Goal: Task Accomplishment & Management: Complete application form

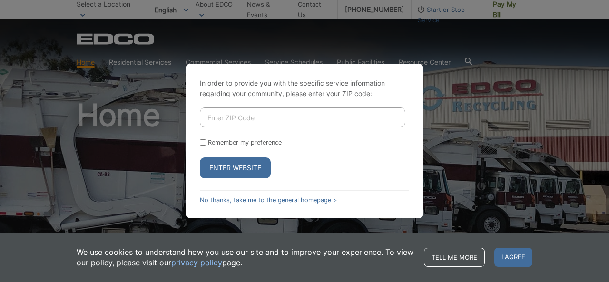
click at [276, 125] on input "Enter ZIP Code" at bounding box center [303, 118] width 206 height 20
type input "92028"
click at [205, 145] on input "Remember my preference" at bounding box center [203, 143] width 6 height 6
checkbox input "true"
click at [258, 171] on button "Enter Website" at bounding box center [235, 168] width 71 height 21
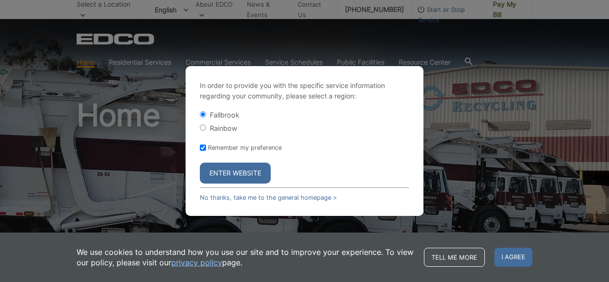
click at [254, 174] on button "Enter Website" at bounding box center [235, 173] width 71 height 21
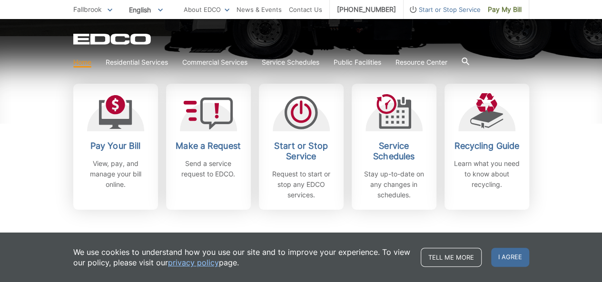
scroll to position [272, 0]
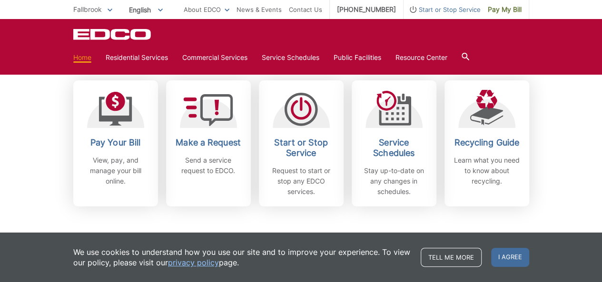
click at [211, 160] on p "Send a service request to EDCO." at bounding box center [208, 165] width 70 height 21
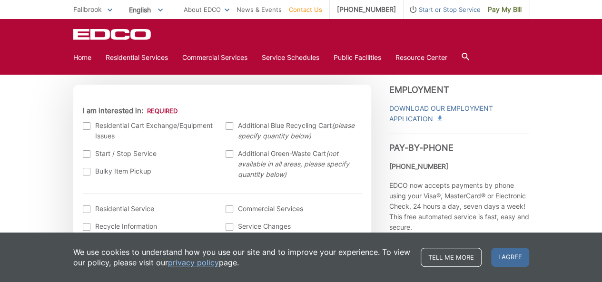
scroll to position [278, 0]
click at [86, 127] on div at bounding box center [87, 127] width 8 height 8
click at [0, 0] on input "I am interested in:" at bounding box center [0, 0] width 0 height 0
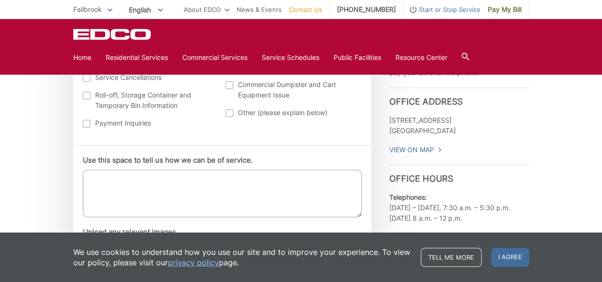
scroll to position [476, 0]
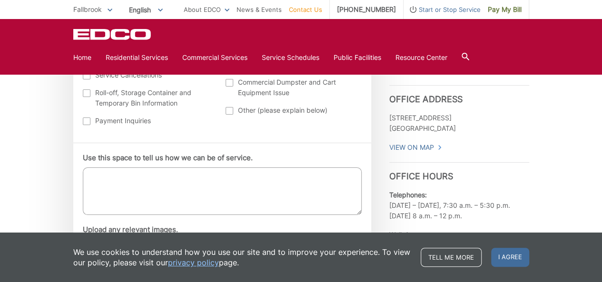
click at [136, 177] on textarea "Use this space to tell us how we can be of service." at bounding box center [222, 192] width 279 height 48
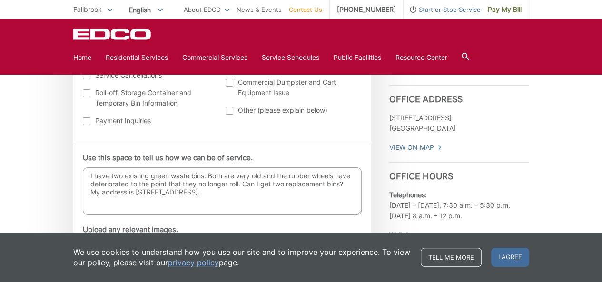
click at [153, 190] on textarea "I have two existing green waste bins. Both are very old and the rubber wheels h…" at bounding box center [222, 192] width 279 height 48
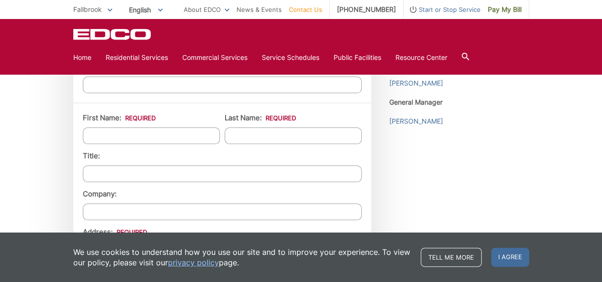
scroll to position [749, 0]
type textarea "I have two existing green waste bins. Both are very old and the rubber wheels h…"
click at [133, 137] on input "First Name: *" at bounding box center [151, 137] width 137 height 17
type input "Ruth"
click at [272, 138] on input "Last Name: *" at bounding box center [293, 137] width 137 height 17
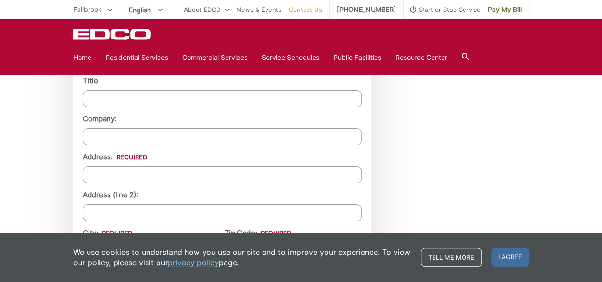
scroll to position [827, 0]
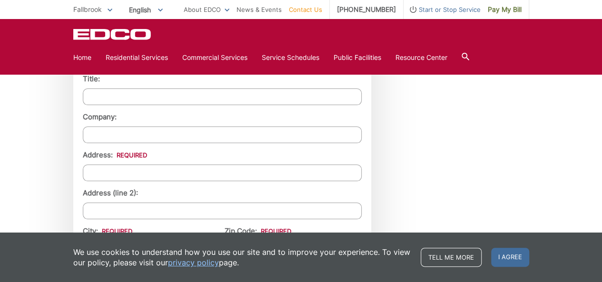
type input "Leone"
click at [191, 168] on input "Address: *" at bounding box center [222, 173] width 279 height 17
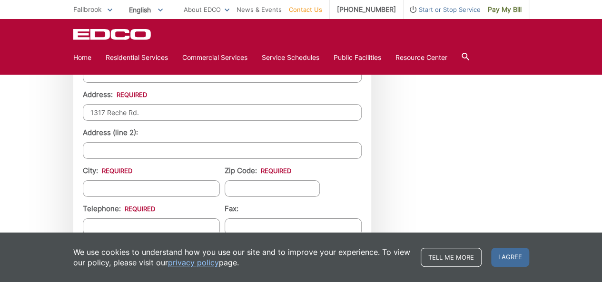
scroll to position [893, 0]
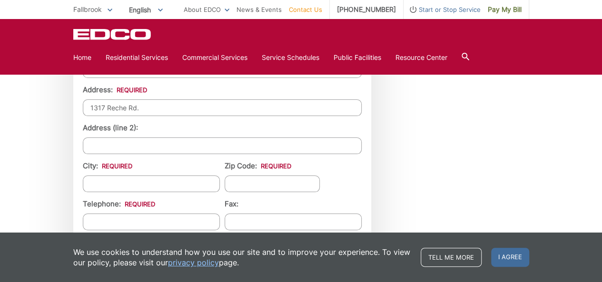
type input "1317 Reche Rd."
click at [167, 180] on input "City: *" at bounding box center [151, 184] width 137 height 17
type input "Fallbrook"
click at [249, 182] on input "Zip Code: *" at bounding box center [272, 184] width 95 height 17
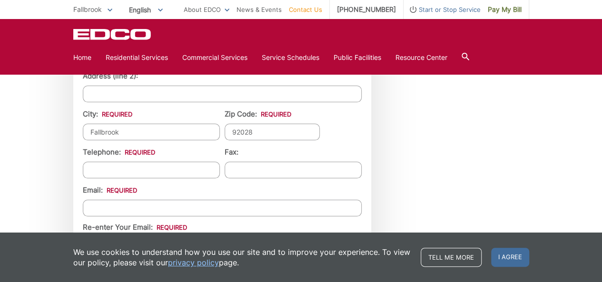
scroll to position [944, 0]
type input "92028"
click at [146, 168] on input "Telephone: *" at bounding box center [151, 170] width 137 height 17
type input "(856) 261-5384"
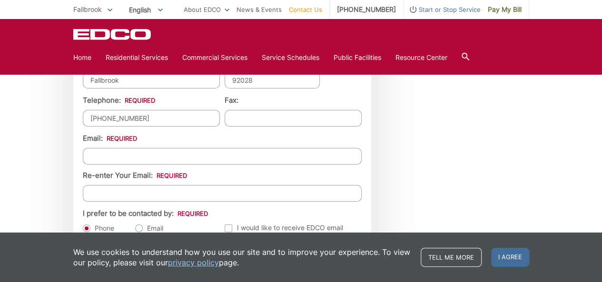
scroll to position [997, 0]
click at [121, 151] on input "Email *" at bounding box center [222, 156] width 279 height 17
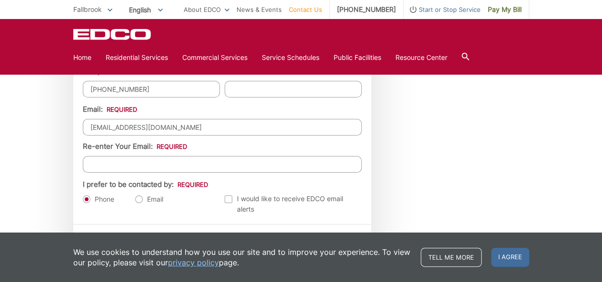
scroll to position [1060, 0]
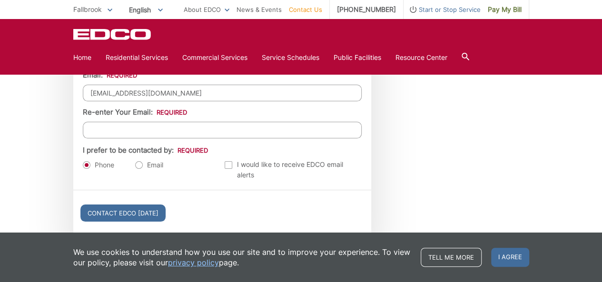
type input "rewleone@hotmail.com"
click at [138, 128] on input "Re-enter Your Email:" at bounding box center [222, 130] width 279 height 17
type input "rewleone@hotmail.com"
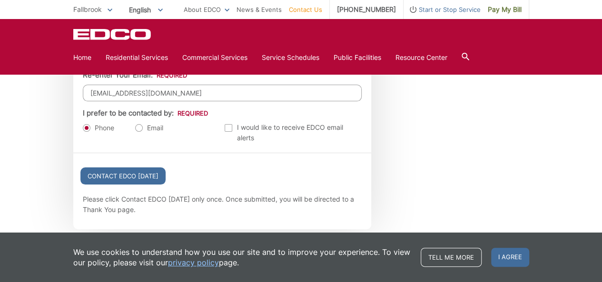
scroll to position [1099, 0]
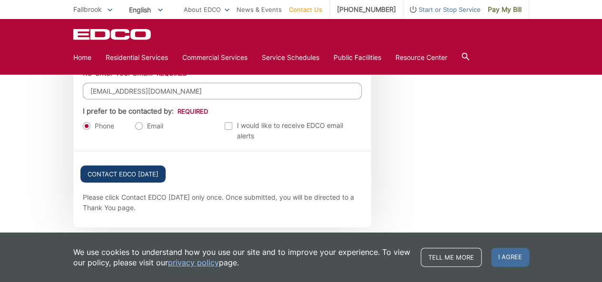
click at [133, 169] on input "Contact EDCO Today" at bounding box center [122, 174] width 85 height 17
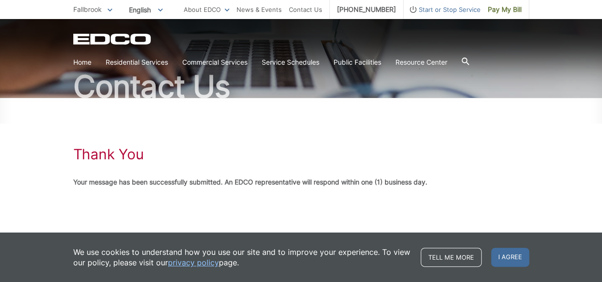
scroll to position [70, 0]
